Goal: Task Accomplishment & Management: Use online tool/utility

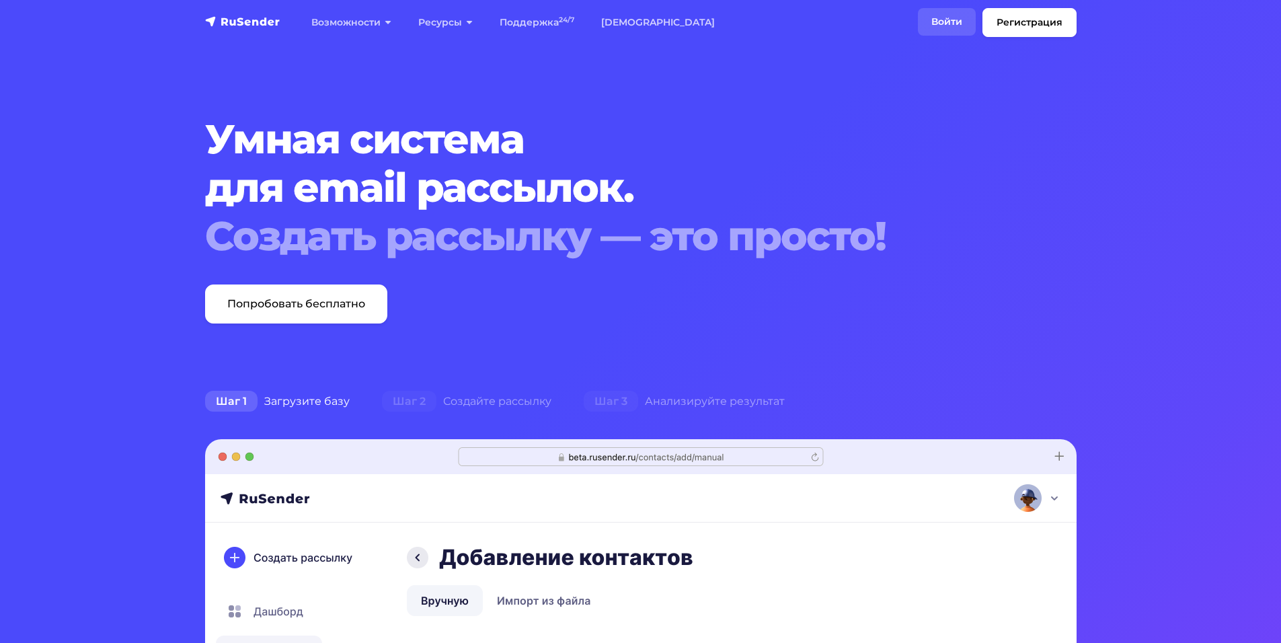
click at [941, 19] on link "Войти" at bounding box center [947, 22] width 58 height 28
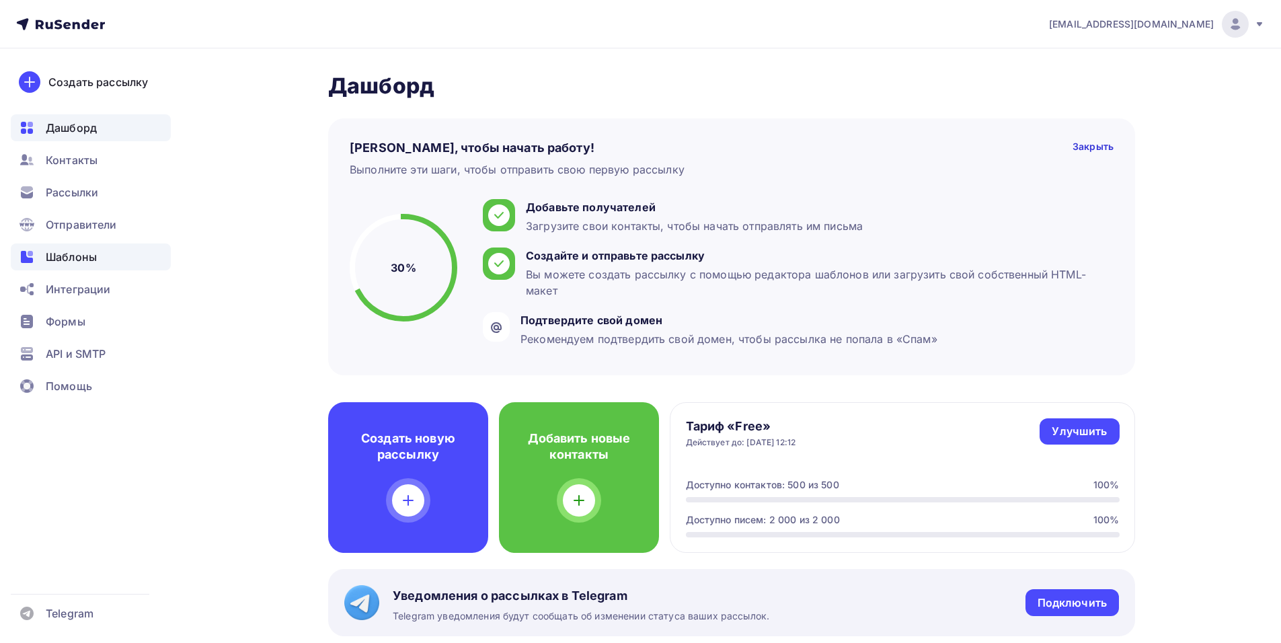
click at [56, 262] on span "Шаблоны" at bounding box center [71, 257] width 51 height 16
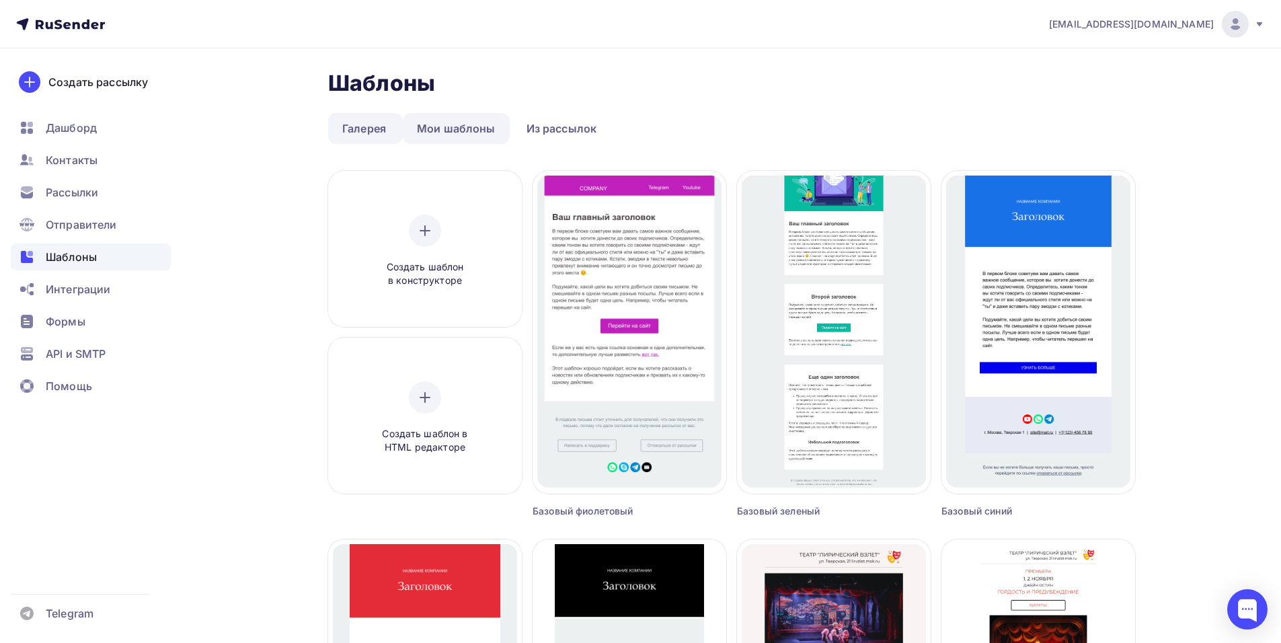
click at [470, 128] on link "Мои шаблоны" at bounding box center [456, 128] width 107 height 31
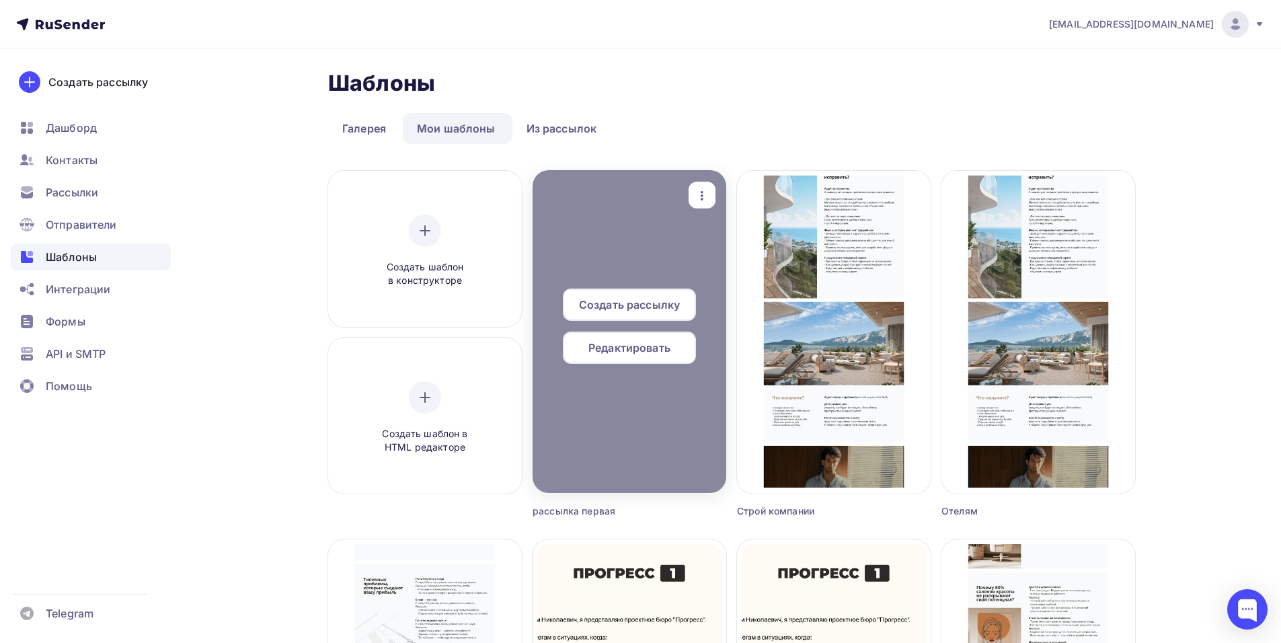
click at [664, 344] on span "Редактировать" at bounding box center [629, 348] width 82 height 16
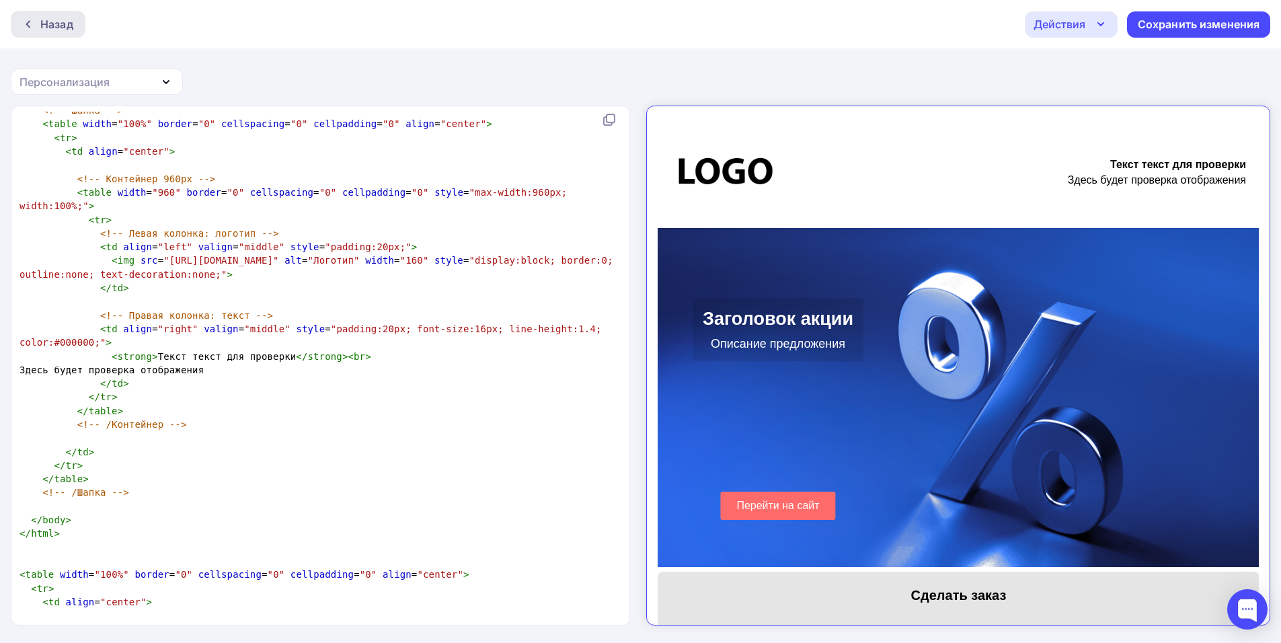
click at [25, 26] on icon at bounding box center [28, 24] width 11 height 11
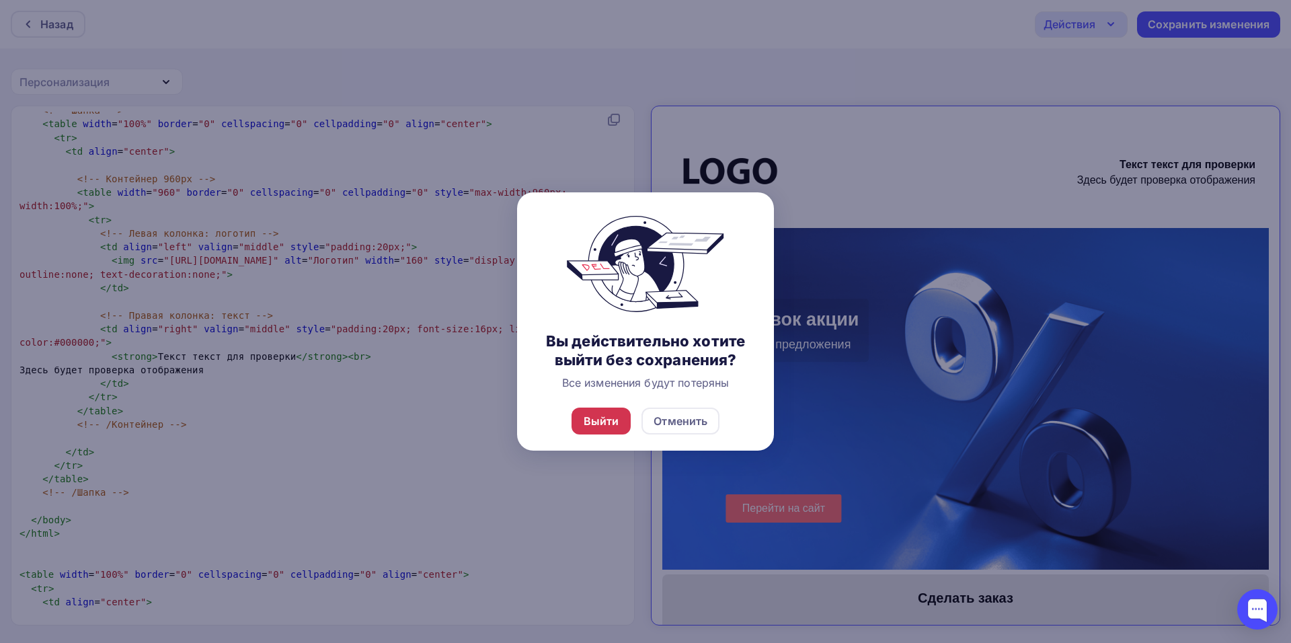
click at [600, 414] on div "Выйти" at bounding box center [602, 421] width 36 height 16
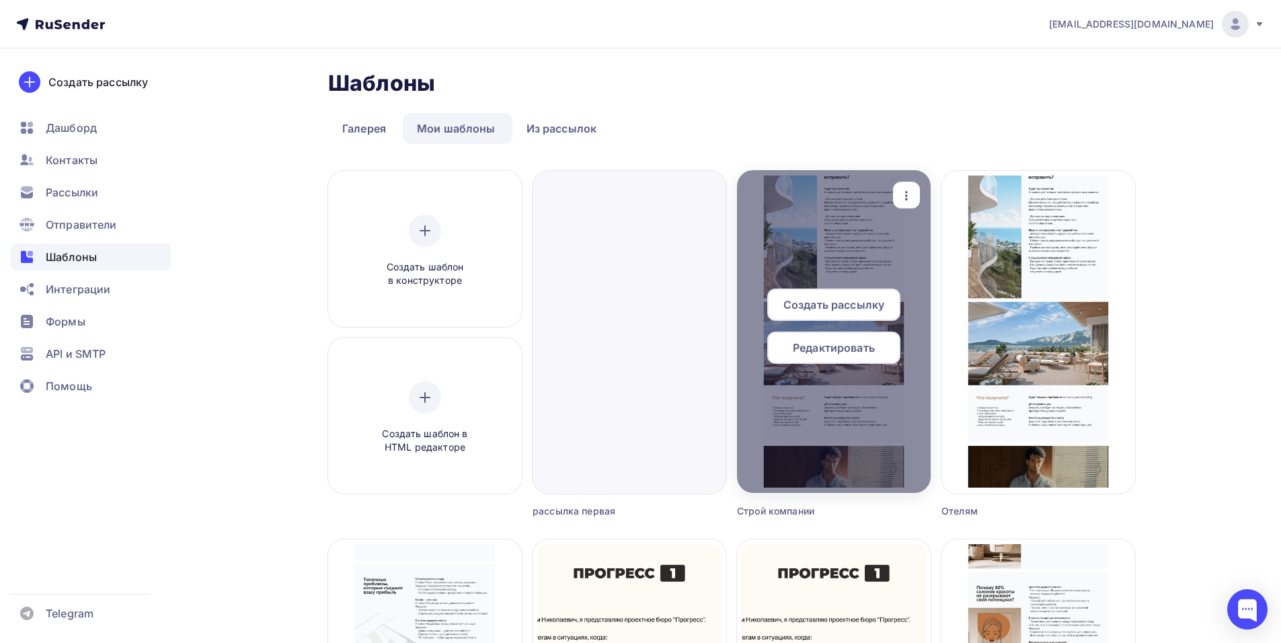
click at [908, 180] on div at bounding box center [834, 331] width 194 height 323
click at [914, 188] on icon "button" at bounding box center [906, 196] width 16 height 16
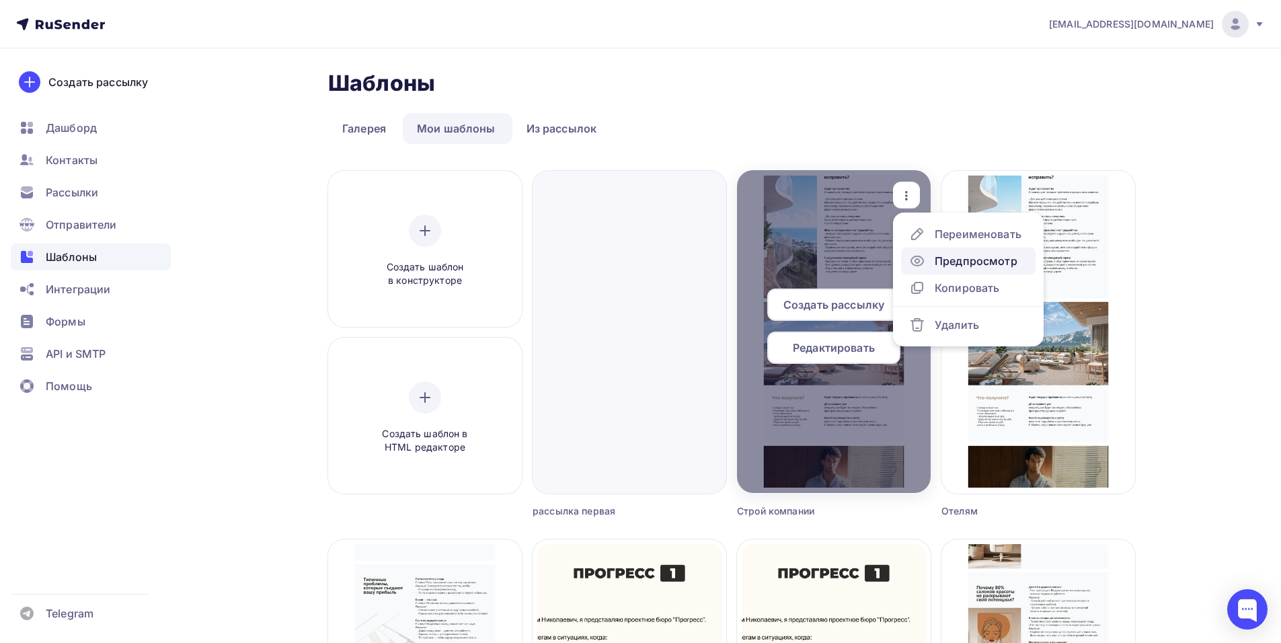
click at [980, 262] on div "Предпросмотр" at bounding box center [976, 261] width 83 height 16
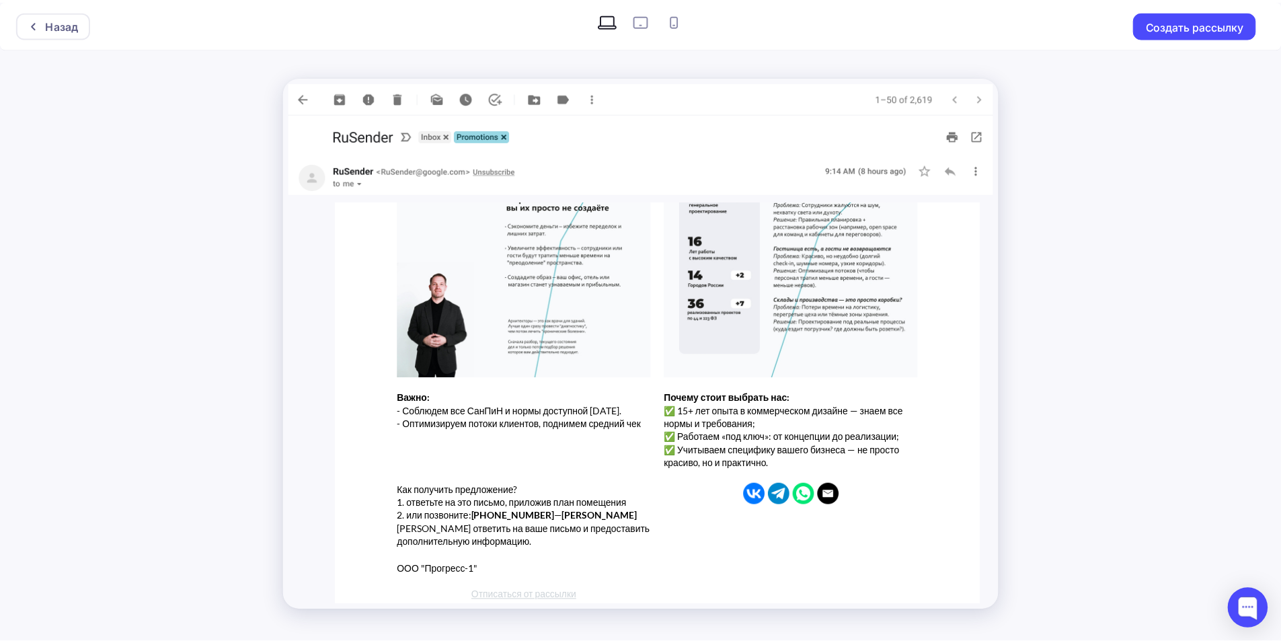
scroll to position [2501, 0]
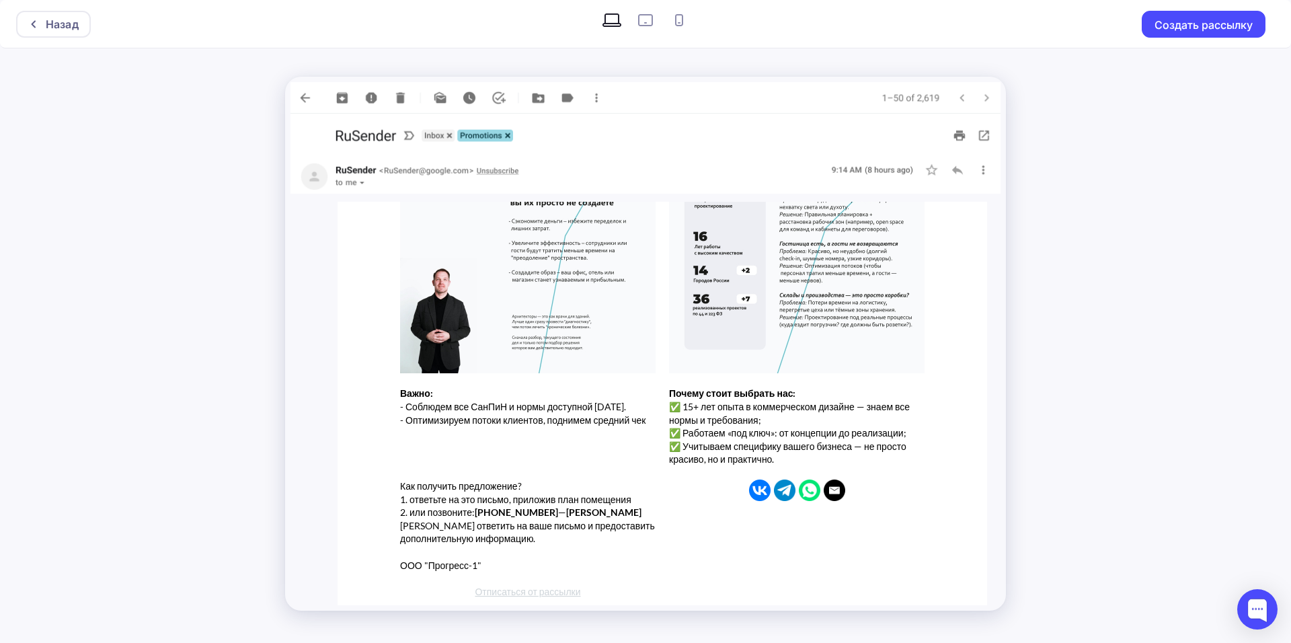
click at [1173, 94] on div "Назад Создать рассылку" at bounding box center [645, 321] width 1291 height 643
click at [45, 22] on div at bounding box center [36, 24] width 17 height 11
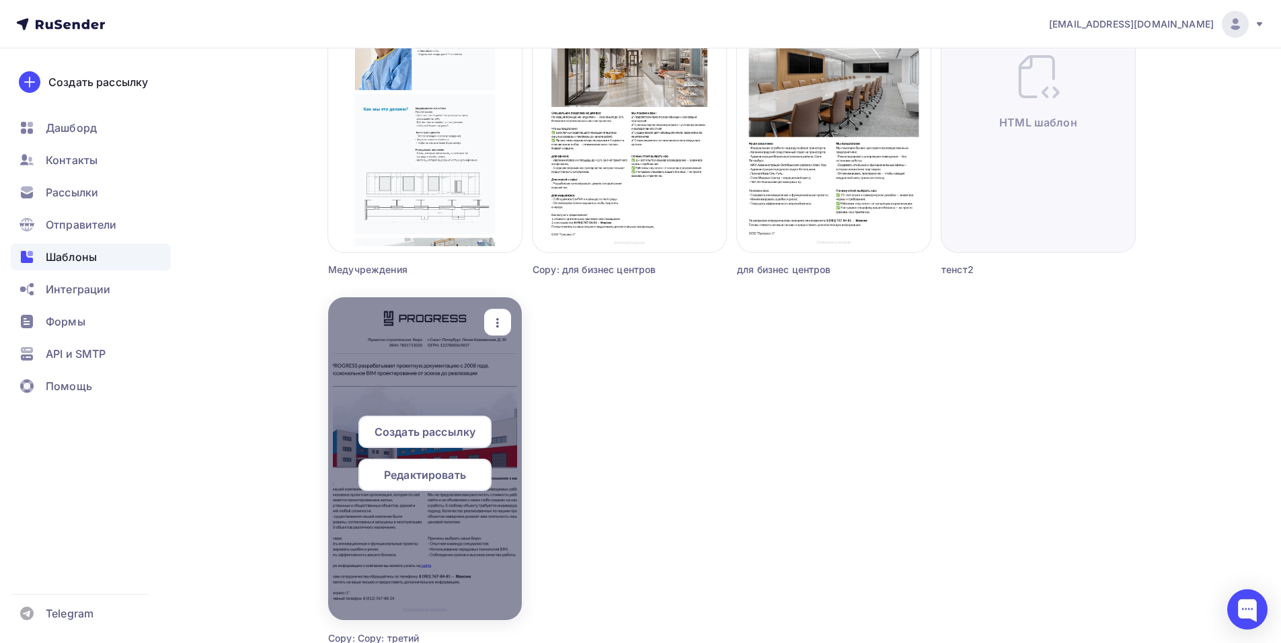
scroll to position [1009, 0]
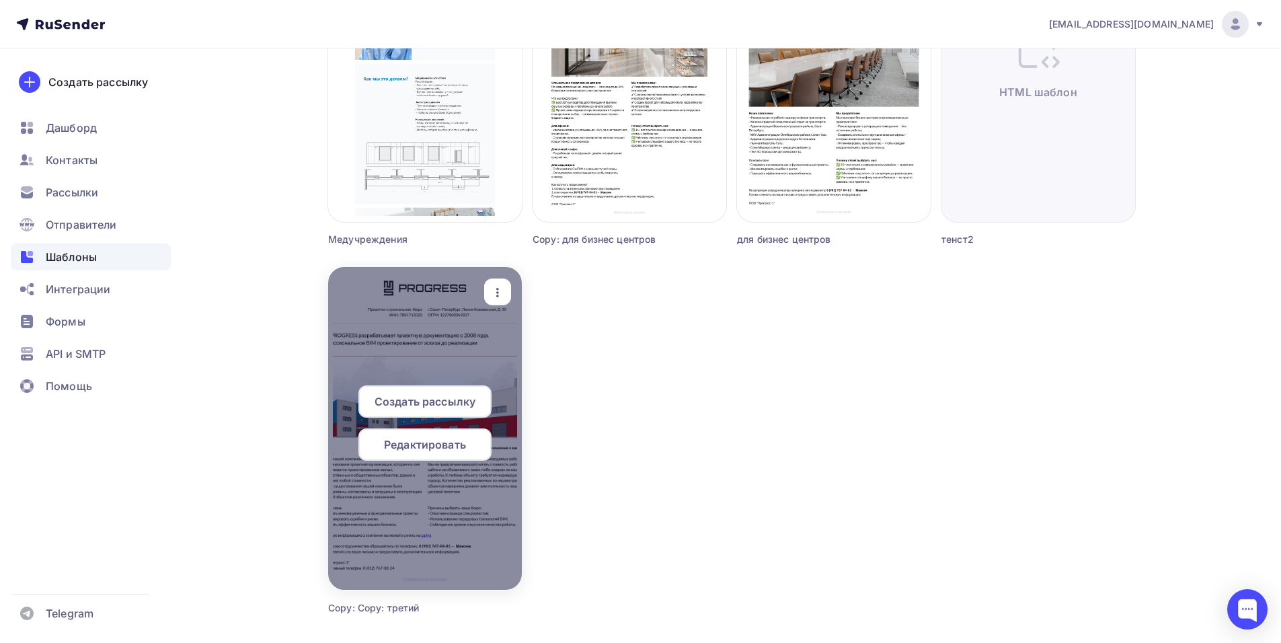
click at [497, 286] on icon "button" at bounding box center [498, 292] width 16 height 16
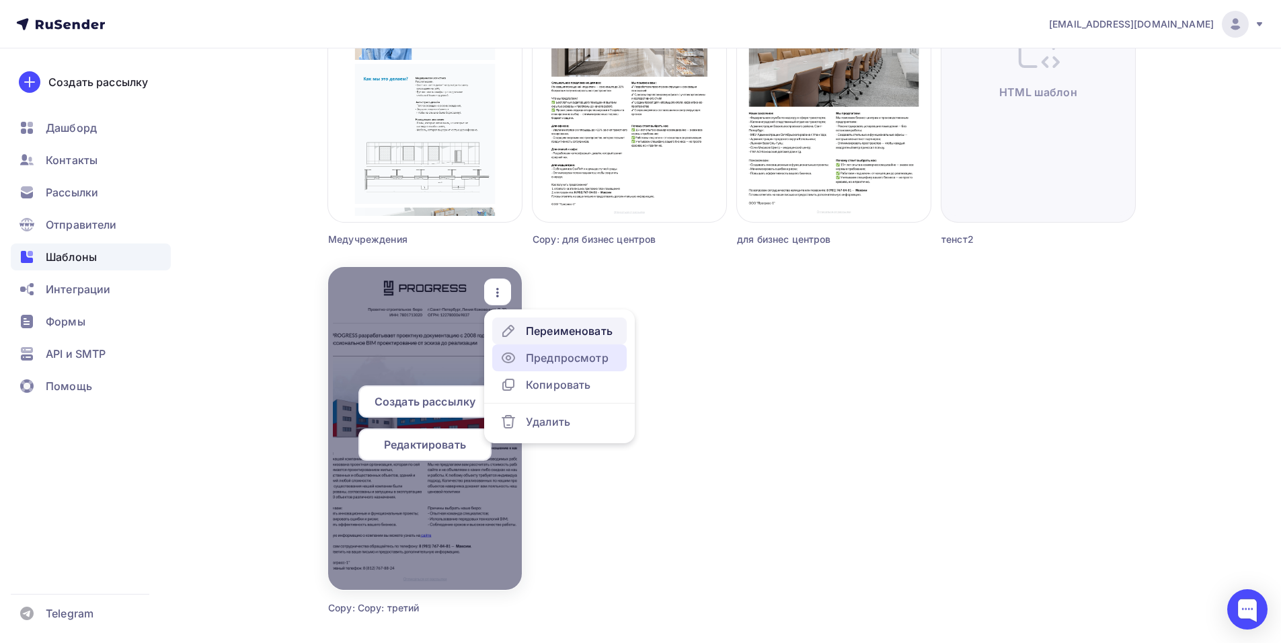
click at [550, 358] on div "Предпросмотр" at bounding box center [567, 358] width 83 height 16
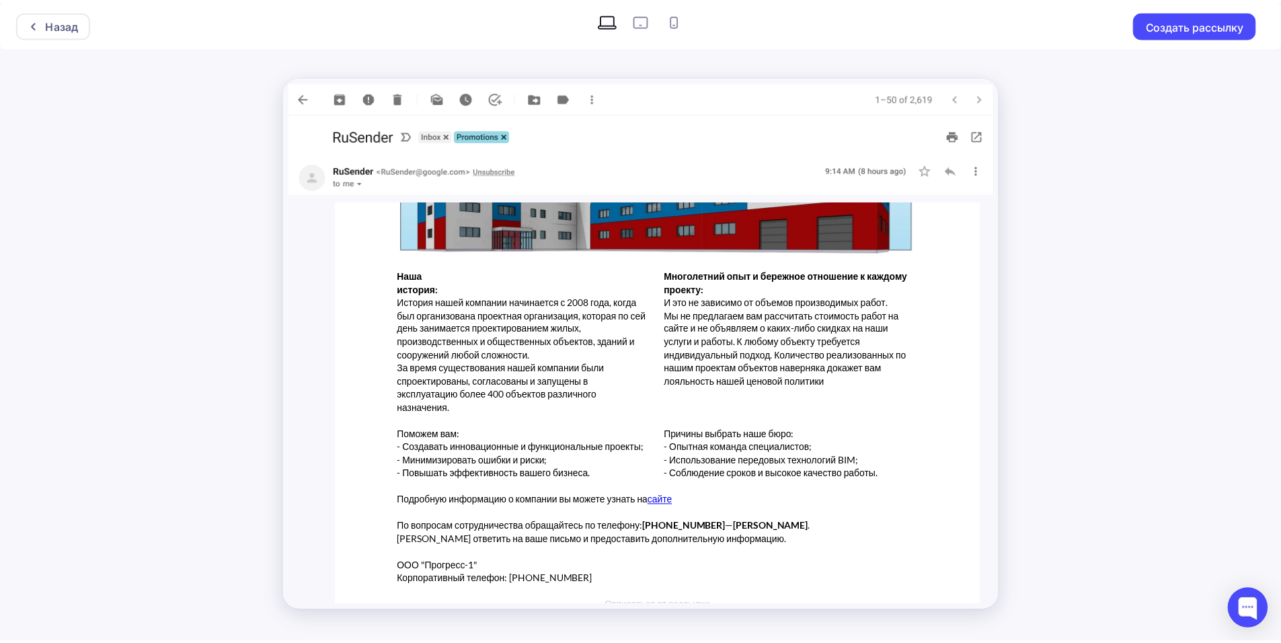
scroll to position [351, 0]
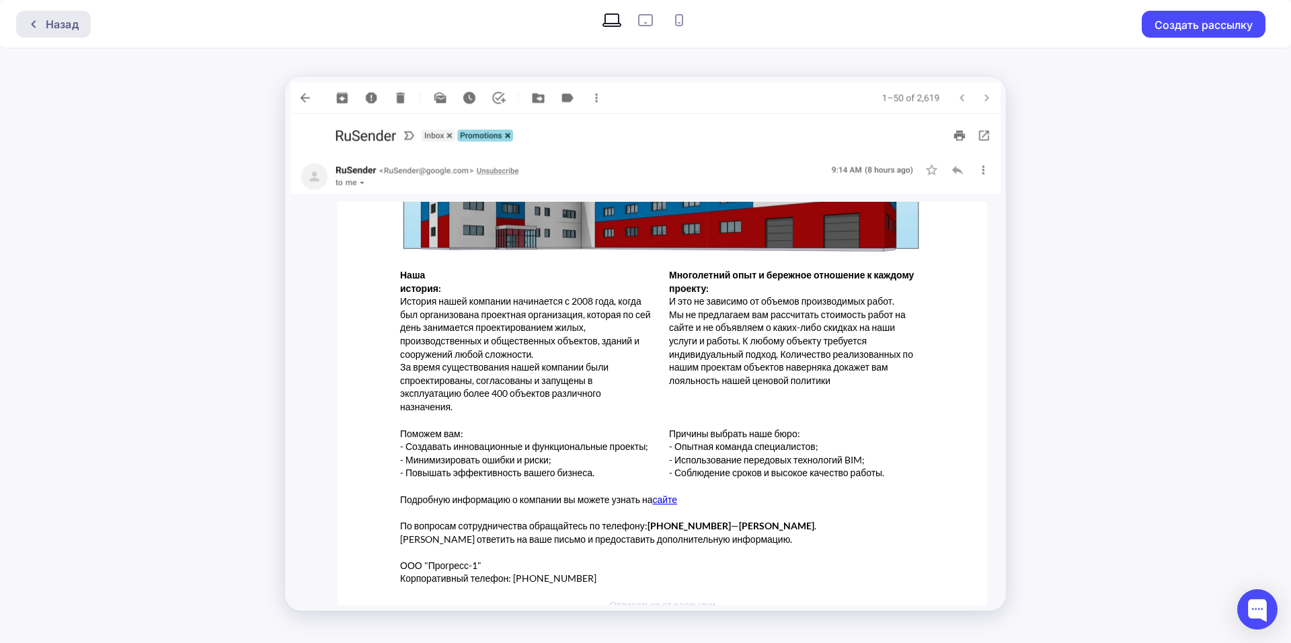
click at [56, 31] on div "Назад" at bounding box center [62, 24] width 33 height 16
